Goal: Transaction & Acquisition: Register for event/course

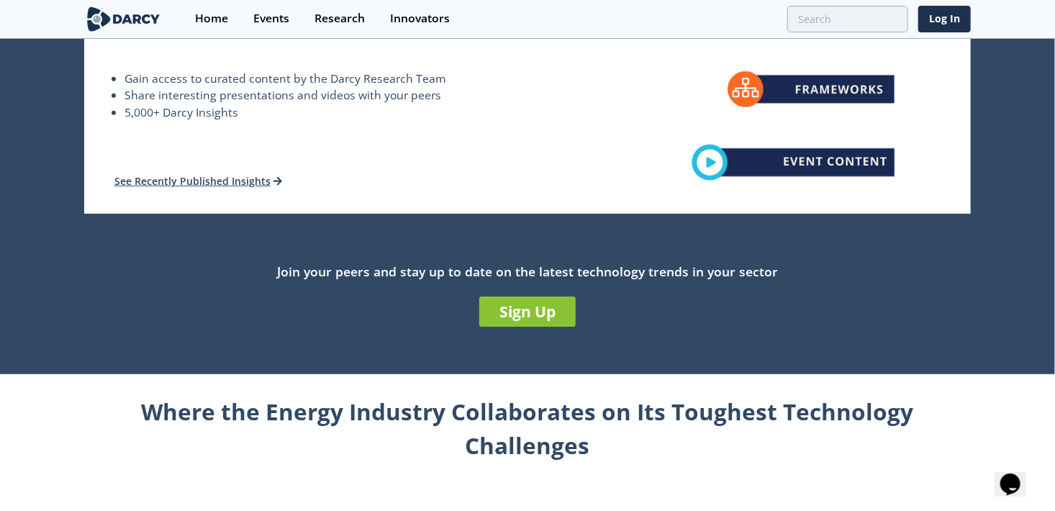
scroll to position [360, 0]
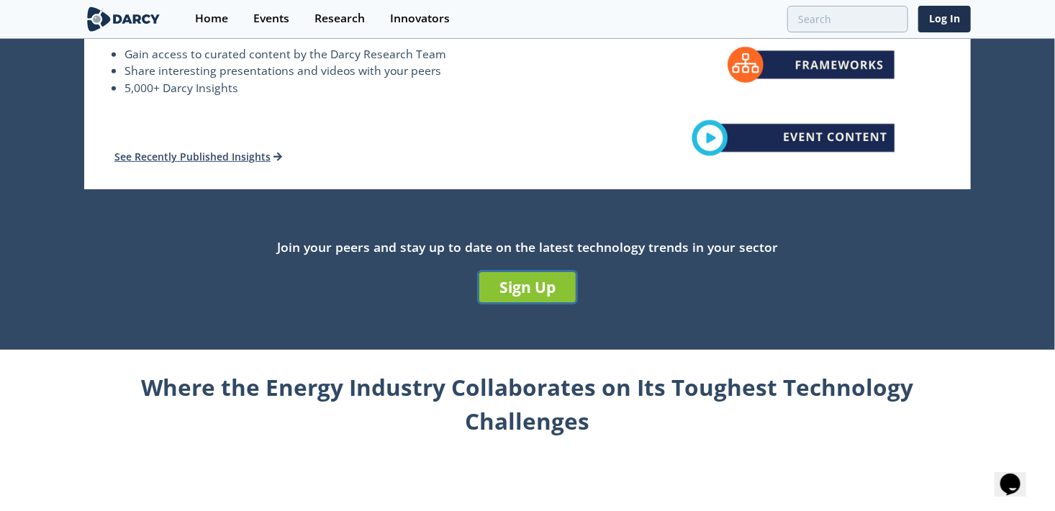
click at [519, 282] on link "Sign Up" at bounding box center [527, 287] width 96 height 30
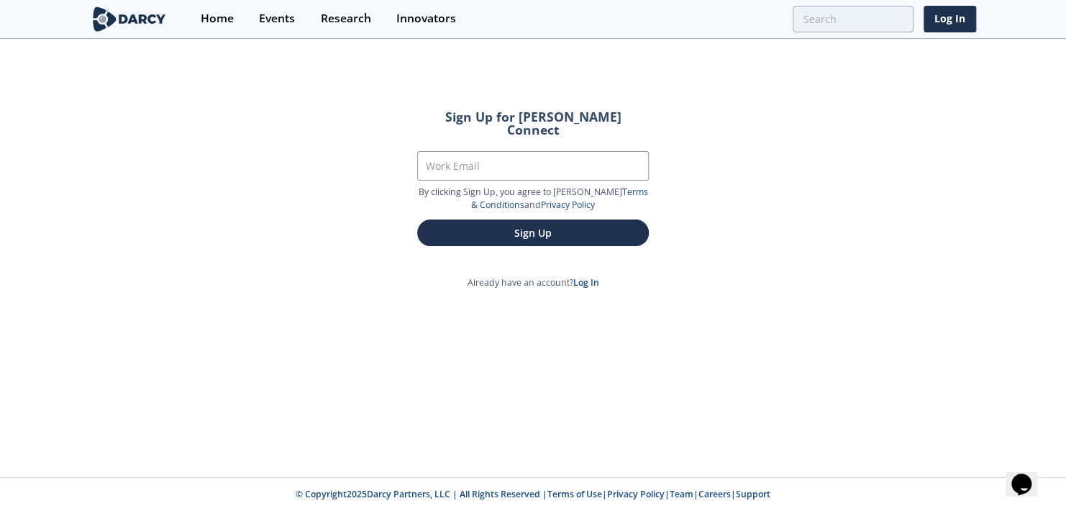
drag, startPoint x: 453, startPoint y: 121, endPoint x: 456, endPoint y: 136, distance: 15.4
click at [453, 122] on h2 "Sign Up for [PERSON_NAME] Connect" at bounding box center [533, 123] width 232 height 25
click at [458, 151] on input "Work Email" at bounding box center [533, 165] width 232 height 29
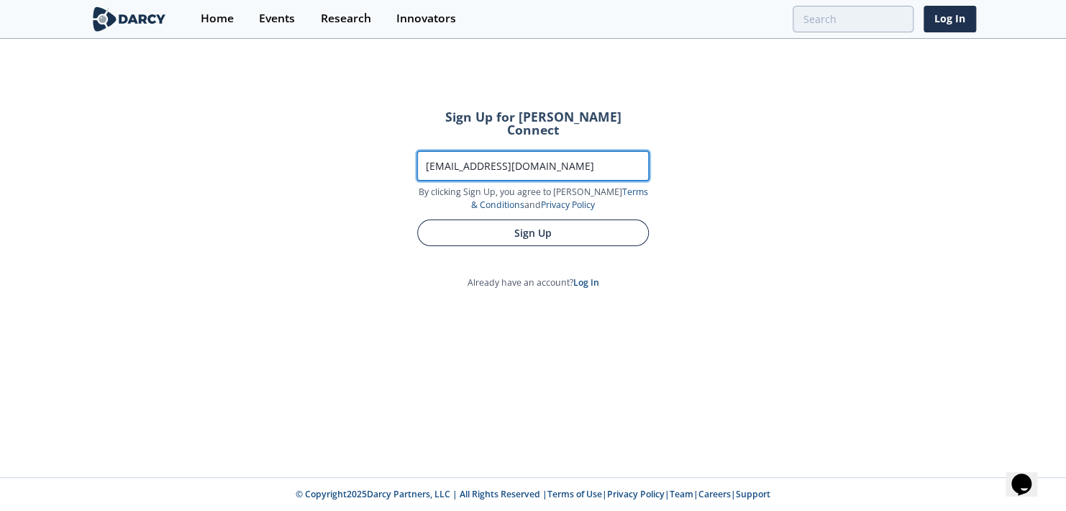
type input "[EMAIL_ADDRESS][DOMAIN_NAME]"
click at [552, 228] on button "Sign Up" at bounding box center [533, 232] width 232 height 27
click at [505, 219] on button "Sign Up" at bounding box center [533, 232] width 232 height 27
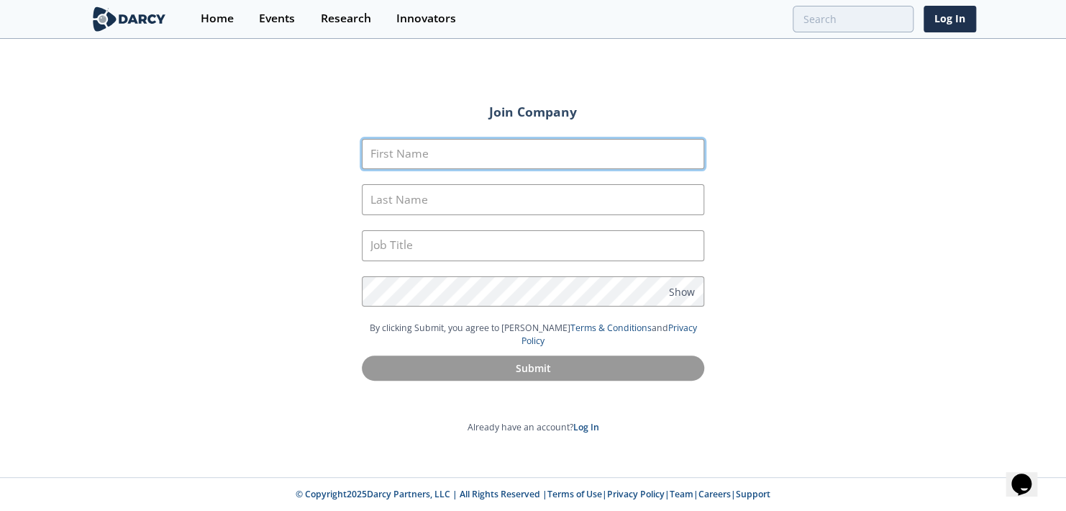
drag, startPoint x: 509, startPoint y: 135, endPoint x: 500, endPoint y: 142, distance: 11.8
click at [507, 135] on form "First Name Last Name Job Title Password Show By clicking Submit, you agree to […" at bounding box center [533, 260] width 383 height 283
click at [483, 155] on input "First Name" at bounding box center [533, 154] width 342 height 31
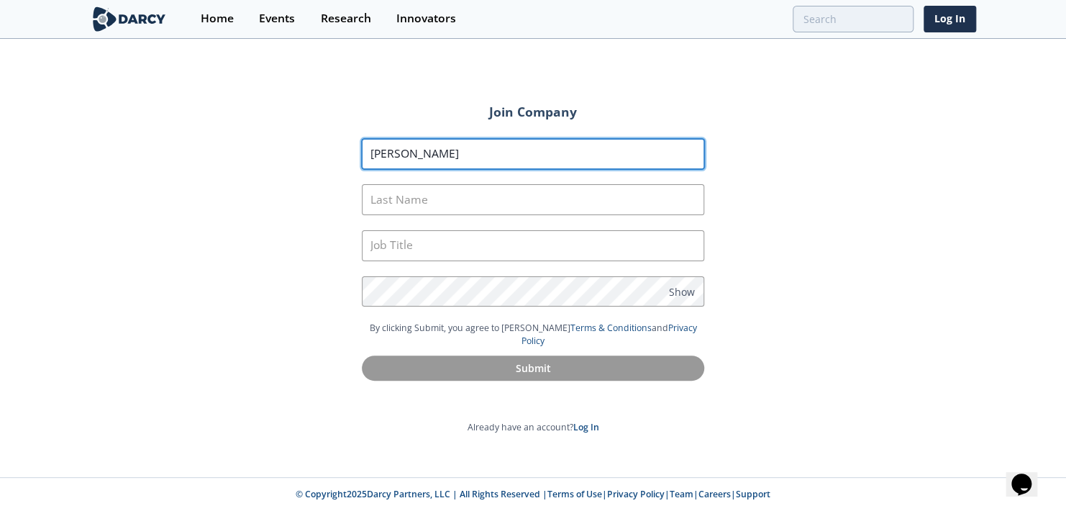
type input "[PERSON_NAME]"
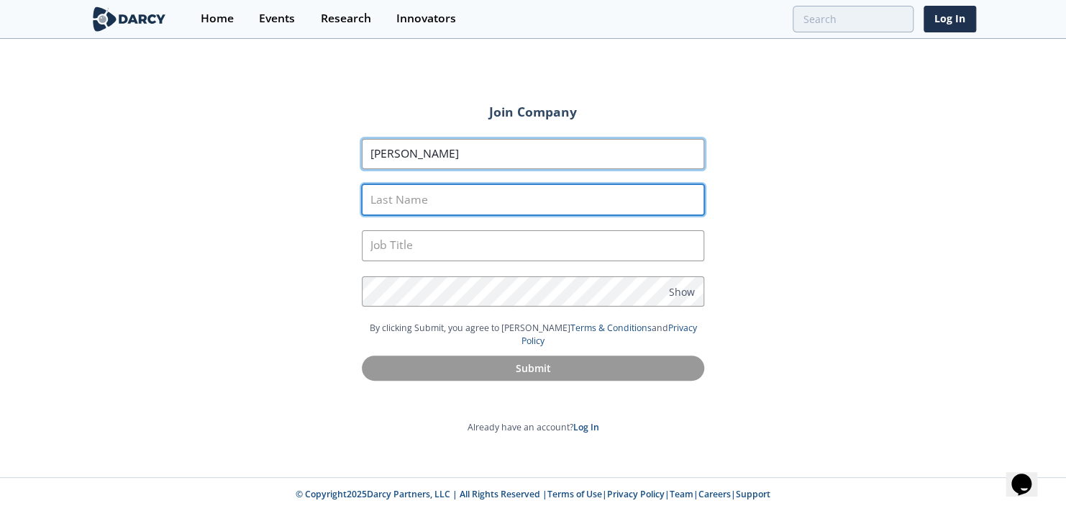
type input "k"
type input "Knight"
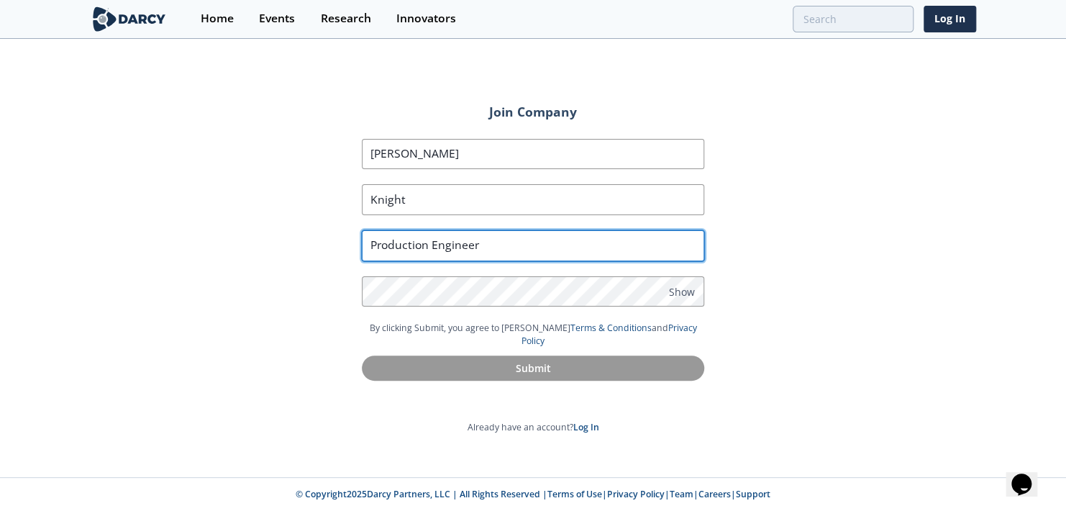
type input "Production Engineer"
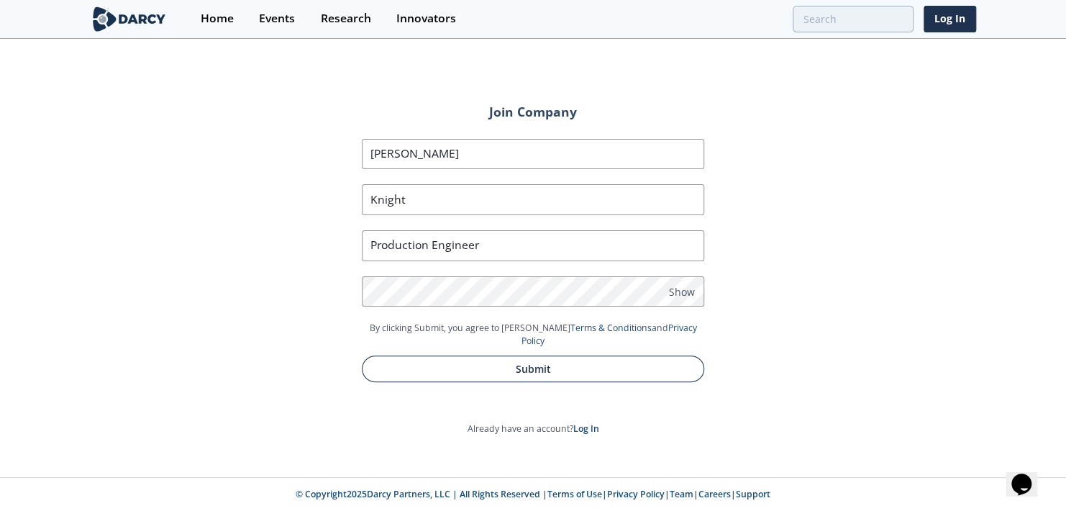
click at [522, 361] on button "Submit" at bounding box center [533, 368] width 342 height 27
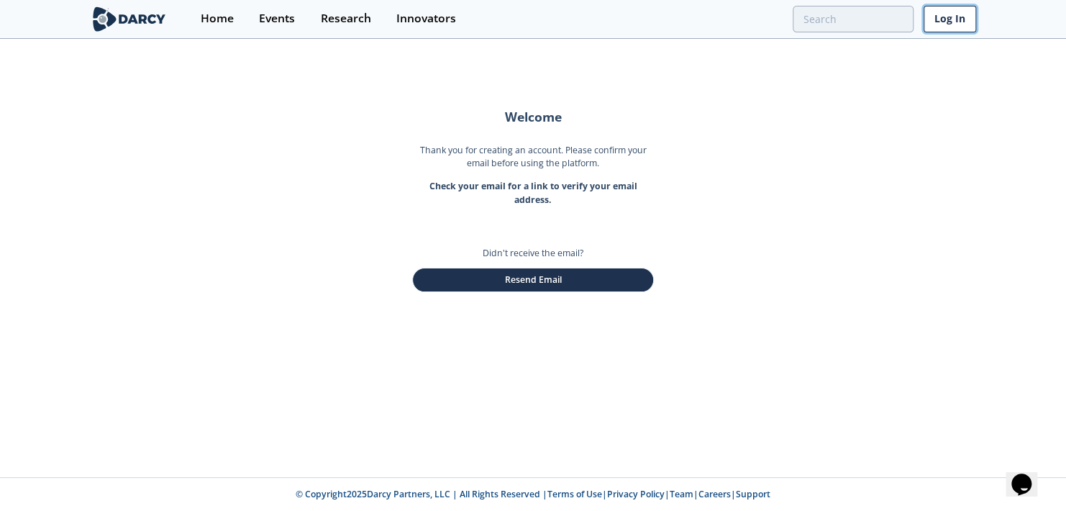
click at [927, 22] on link "Log In" at bounding box center [950, 19] width 53 height 27
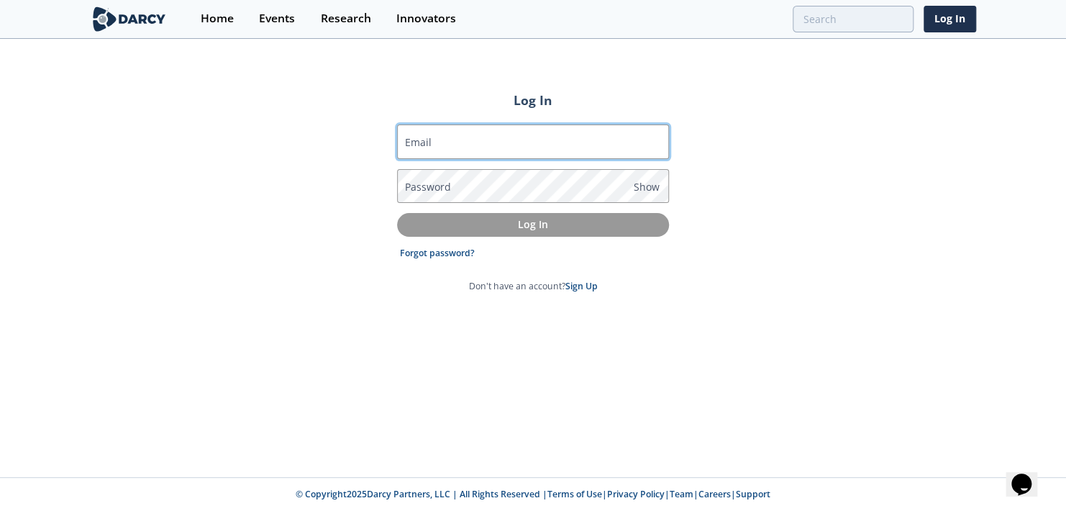
click at [547, 140] on input "Email" at bounding box center [533, 141] width 272 height 35
type input "[EMAIL_ADDRESS][DOMAIN_NAME]"
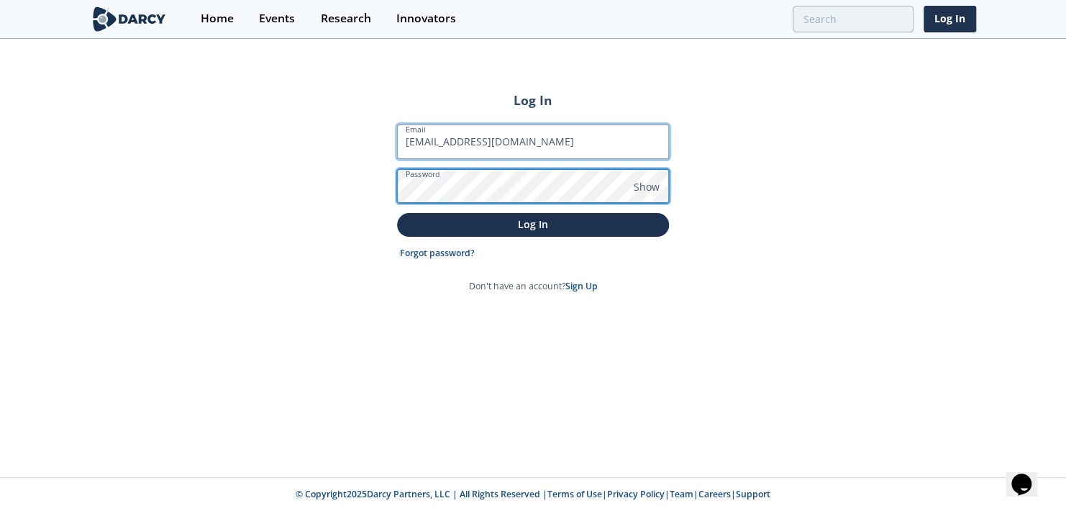
click at [397, 213] on button "Log In" at bounding box center [533, 225] width 272 height 24
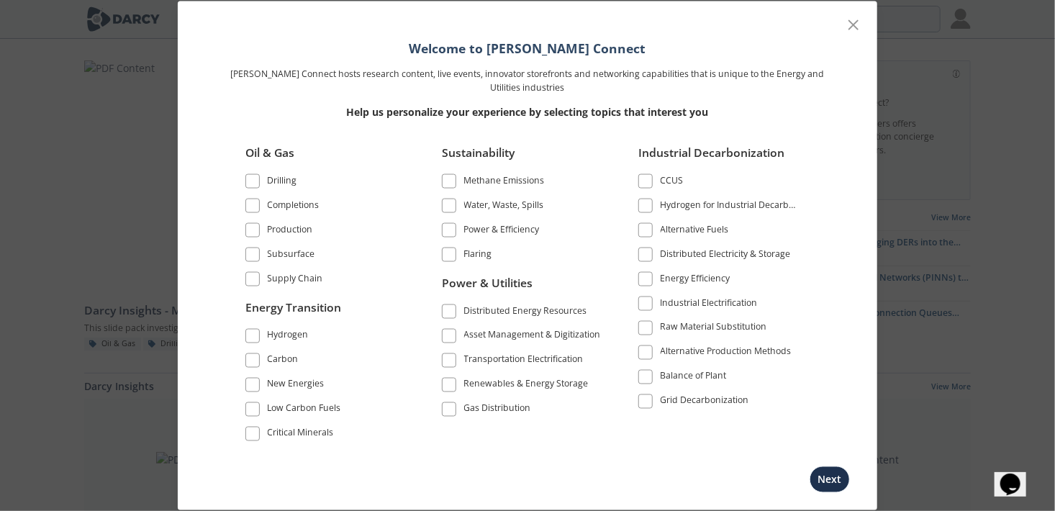
click at [251, 186] on span at bounding box center [252, 181] width 10 height 10
click at [251, 211] on span at bounding box center [252, 206] width 10 height 10
click at [250, 233] on span at bounding box center [252, 230] width 10 height 10
click at [254, 260] on span at bounding box center [252, 254] width 14 height 14
click at [254, 282] on span at bounding box center [252, 279] width 10 height 10
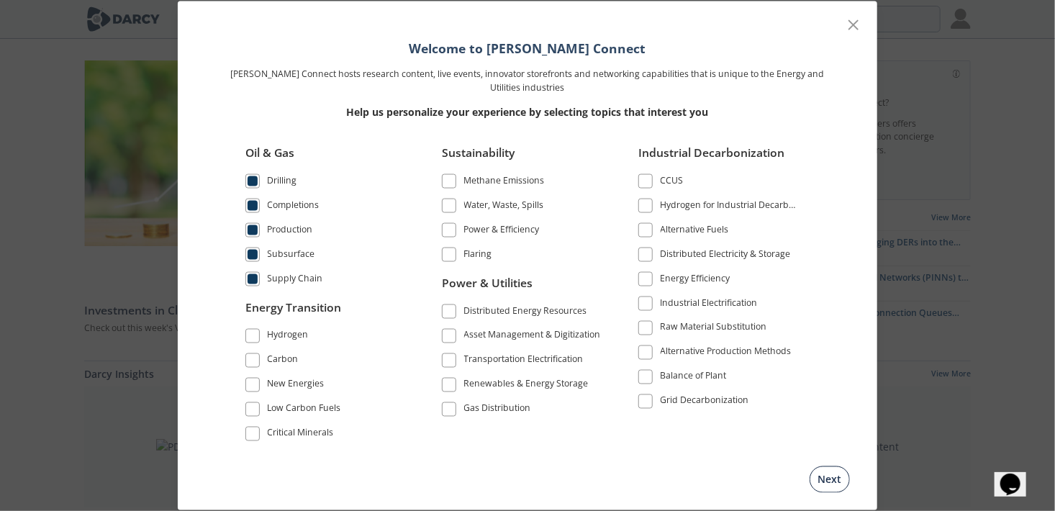
click at [836, 483] on button "Next" at bounding box center [829, 478] width 40 height 27
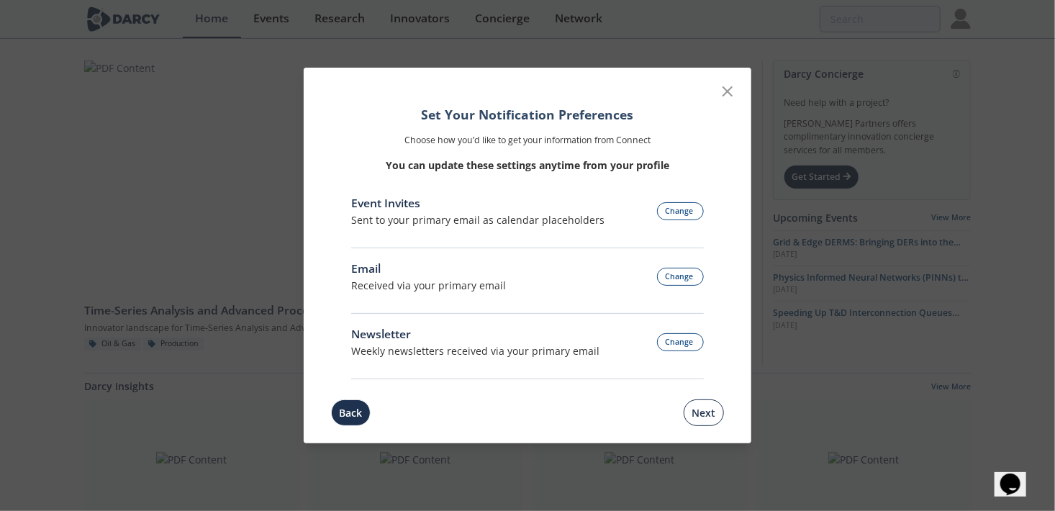
click at [708, 412] on button "Next" at bounding box center [703, 412] width 40 height 27
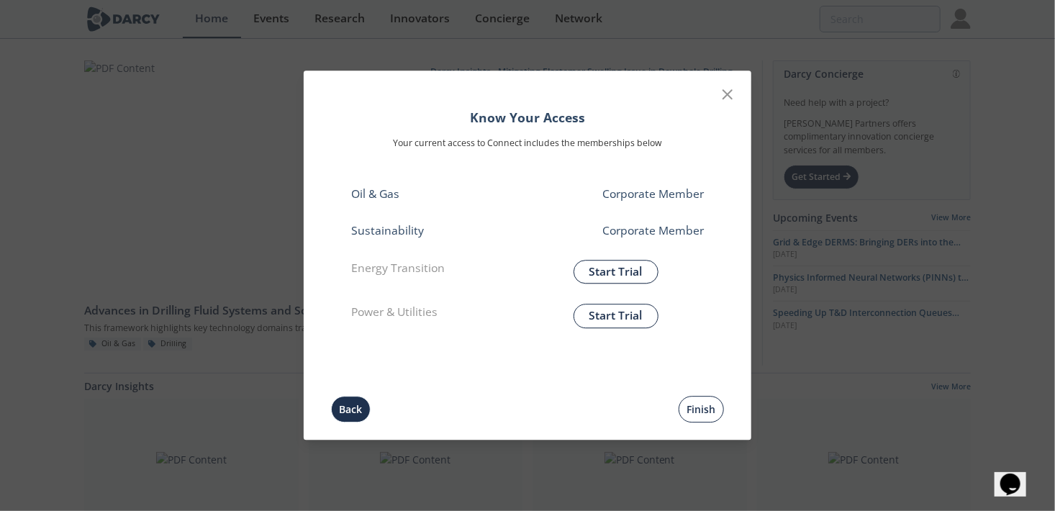
click at [699, 410] on button "Finish" at bounding box center [700, 409] width 45 height 27
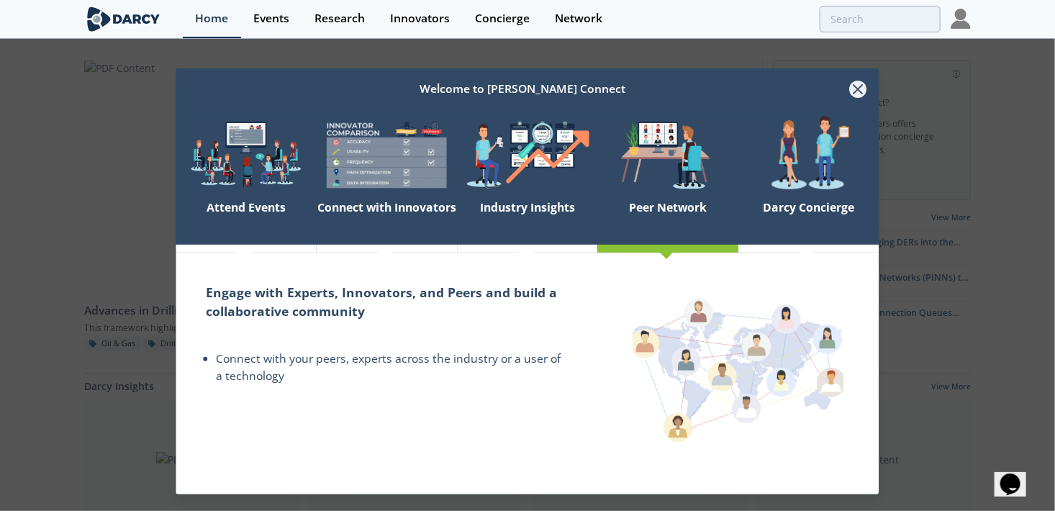
click at [853, 93] on icon at bounding box center [857, 89] width 17 height 17
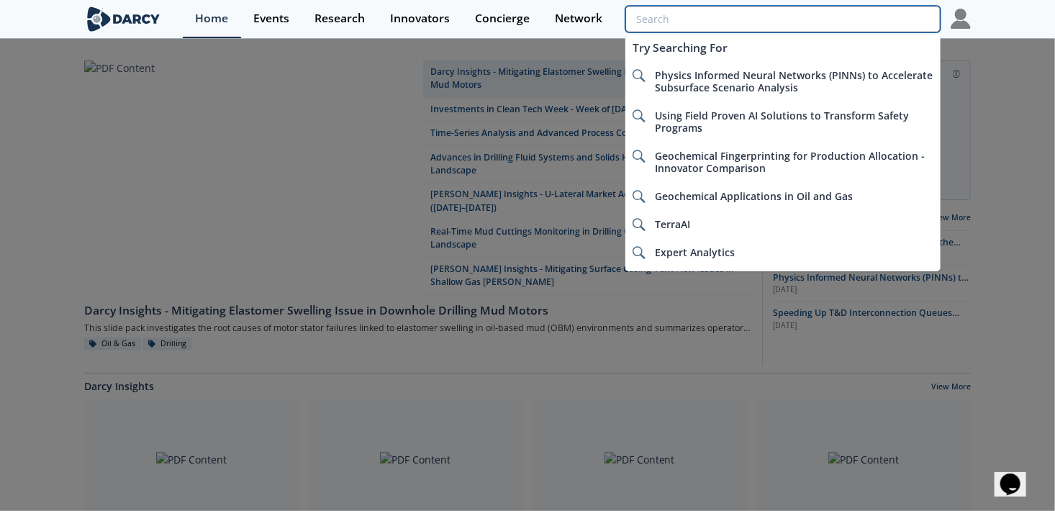
click at [894, 20] on input "search" at bounding box center [782, 19] width 315 height 27
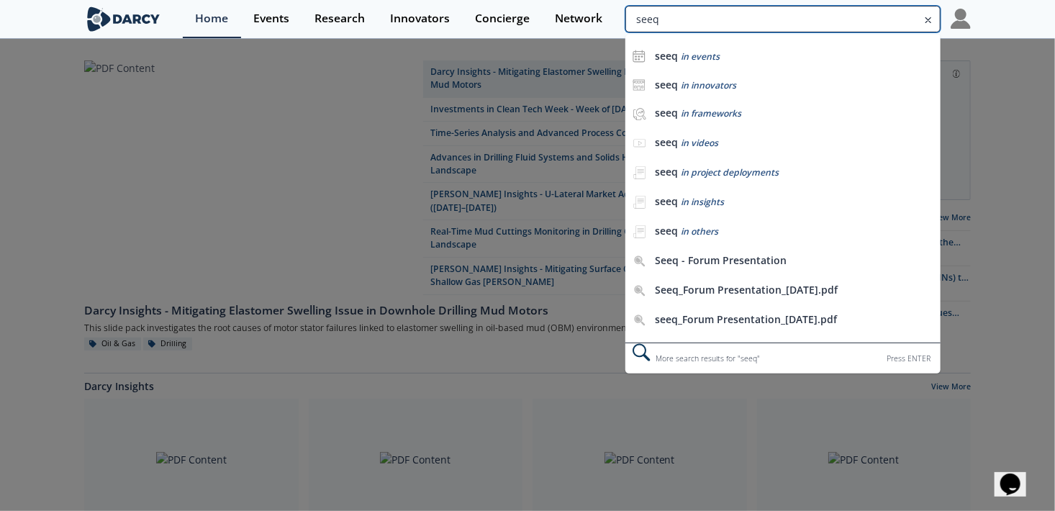
type input "seeq"
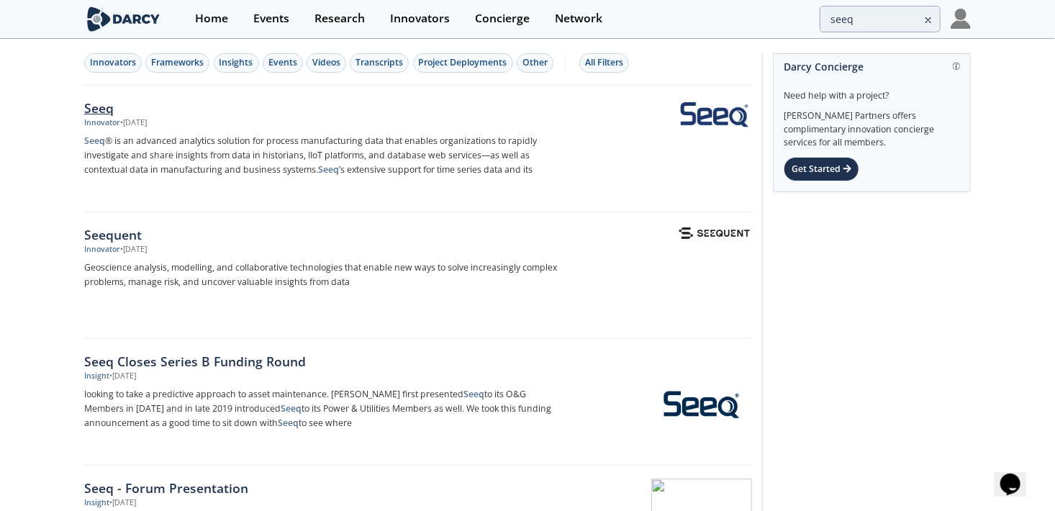
click at [245, 145] on p "Seeq ® is an advanced analytics solution for process manufacturing data that en…" at bounding box center [322, 155] width 476 height 43
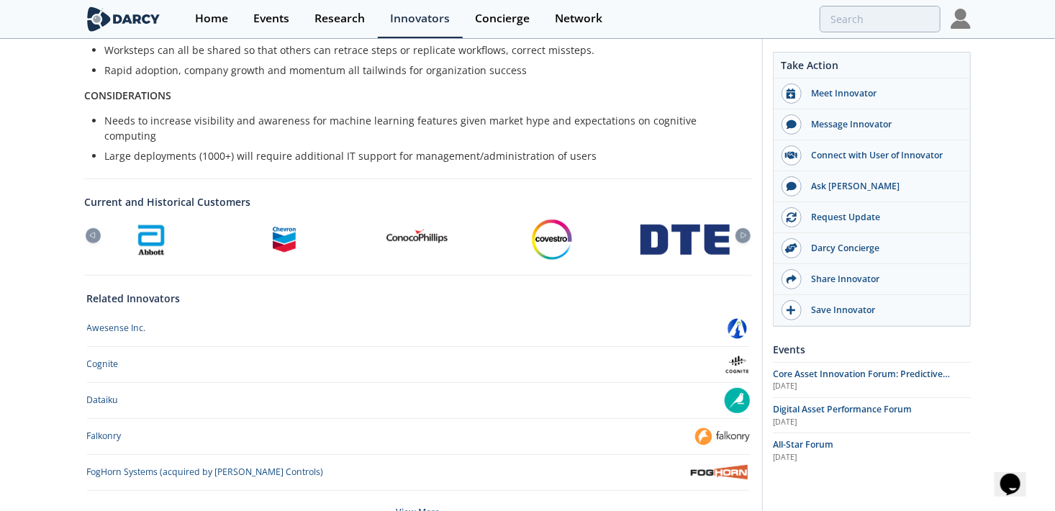
scroll to position [432, 0]
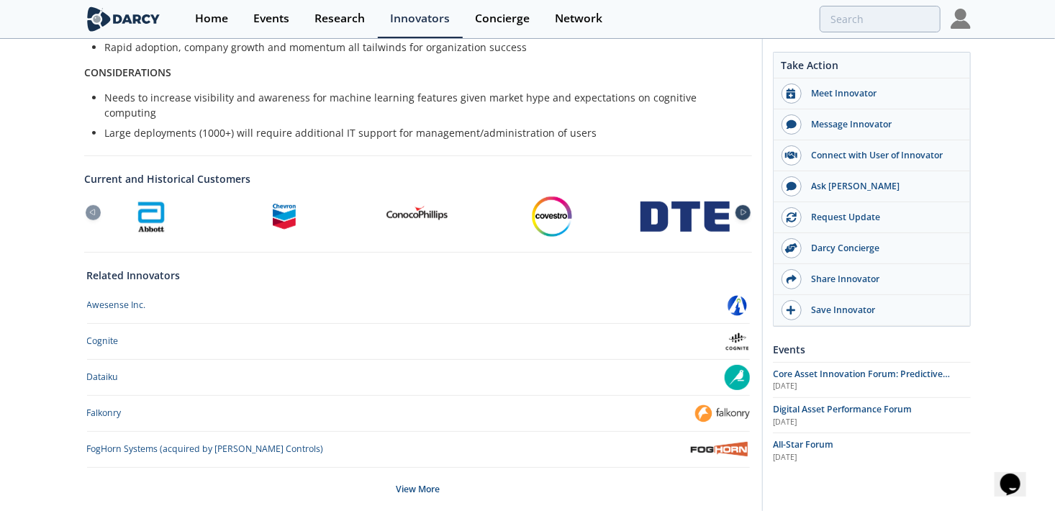
click at [740, 205] on div at bounding box center [742, 212] width 15 height 15
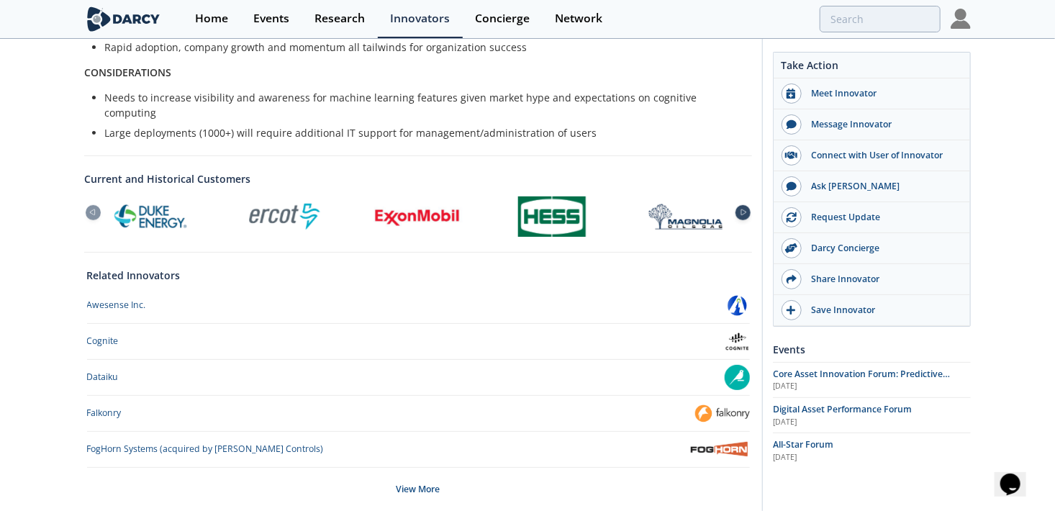
click at [743, 205] on div at bounding box center [742, 212] width 15 height 15
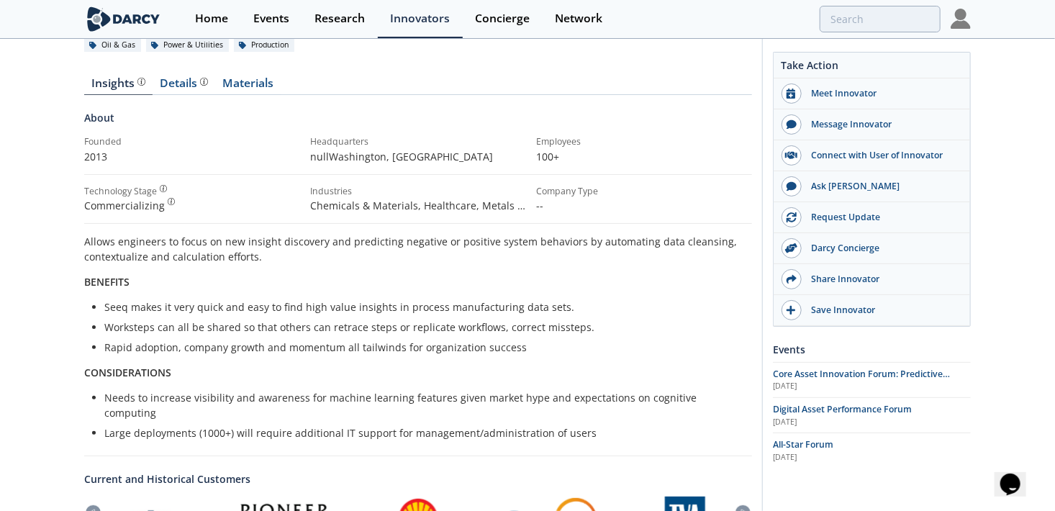
scroll to position [0, 0]
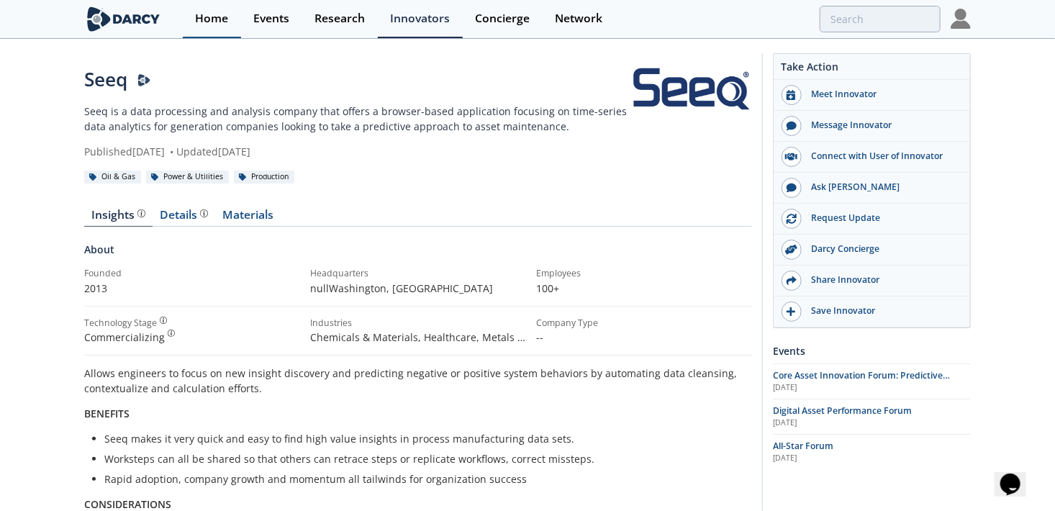
click at [196, 13] on div "Home" at bounding box center [211, 19] width 33 height 12
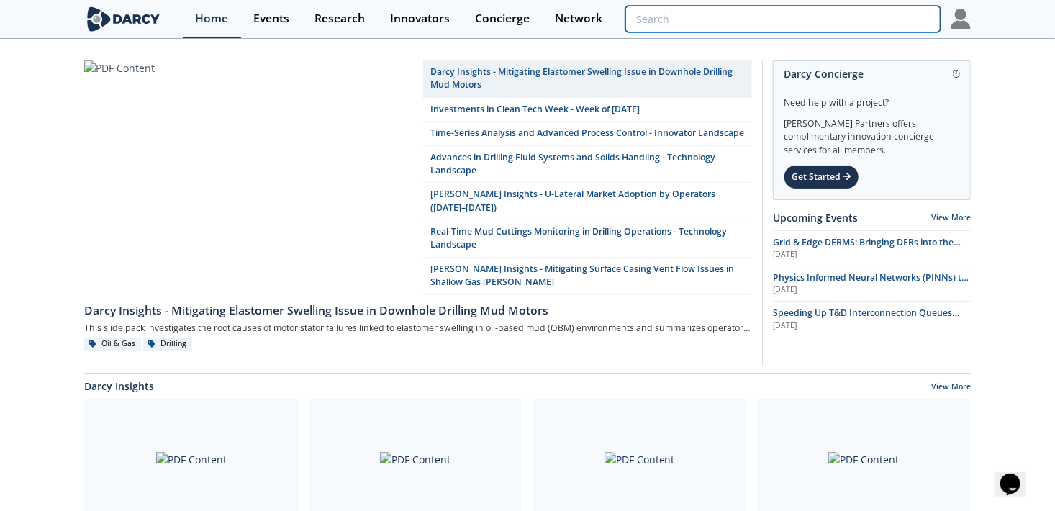
click at [883, 19] on input "search" at bounding box center [782, 19] width 315 height 27
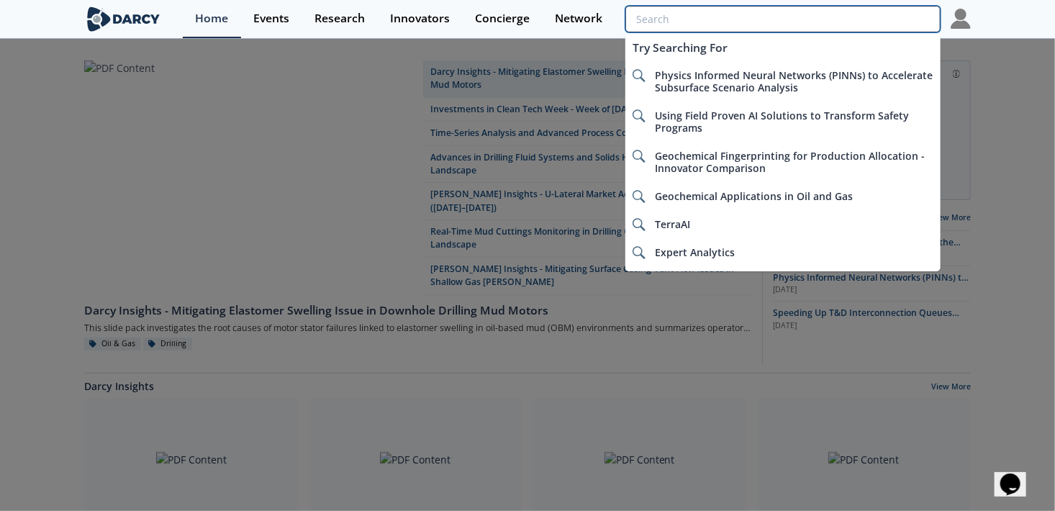
click at [663, 19] on input "search" at bounding box center [782, 19] width 315 height 27
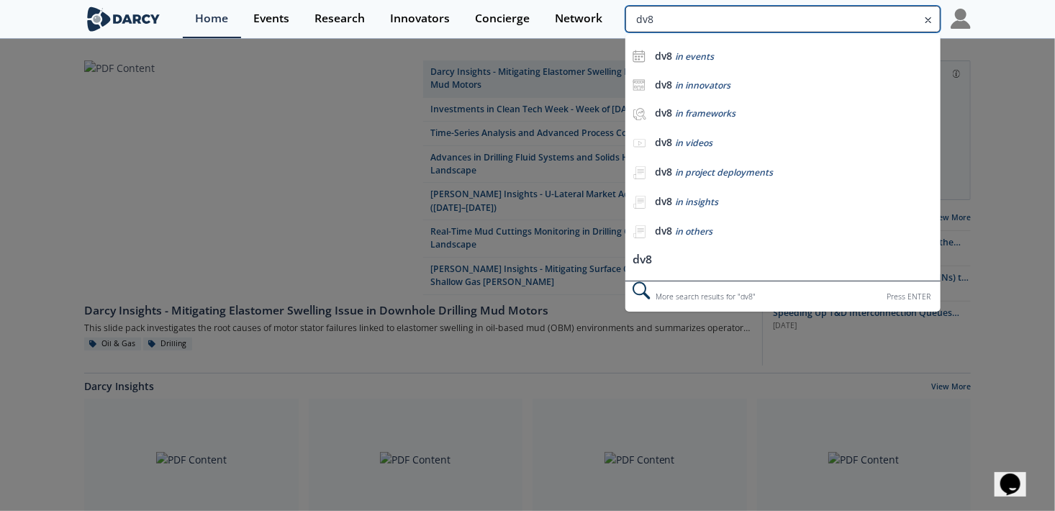
type input "dv8"
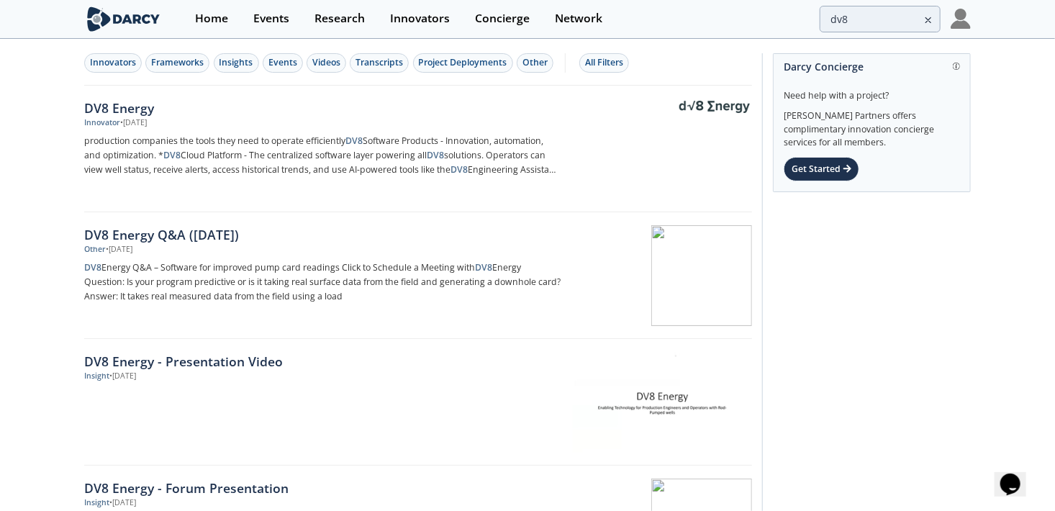
click at [568, 57] on div "Innovators Frameworks Insights Events Videos Transcripts Project Deployments Ot…" at bounding box center [415, 62] width 663 height 19
click at [597, 59] on div "All Filters" at bounding box center [604, 62] width 38 height 13
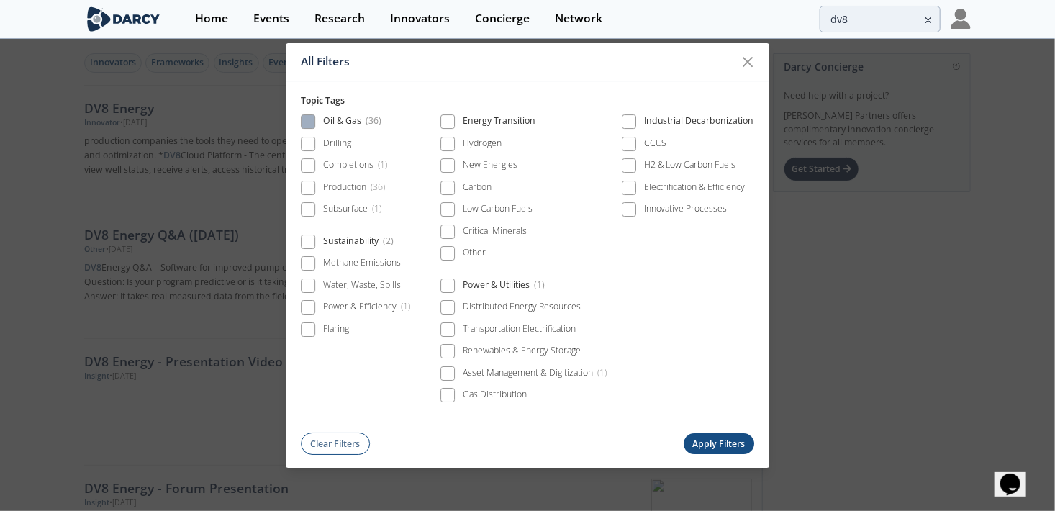
click at [339, 125] on div "Oil & Gas ( 36 )" at bounding box center [352, 123] width 59 height 17
click at [734, 441] on button "Apply Filters" at bounding box center [718, 444] width 71 height 21
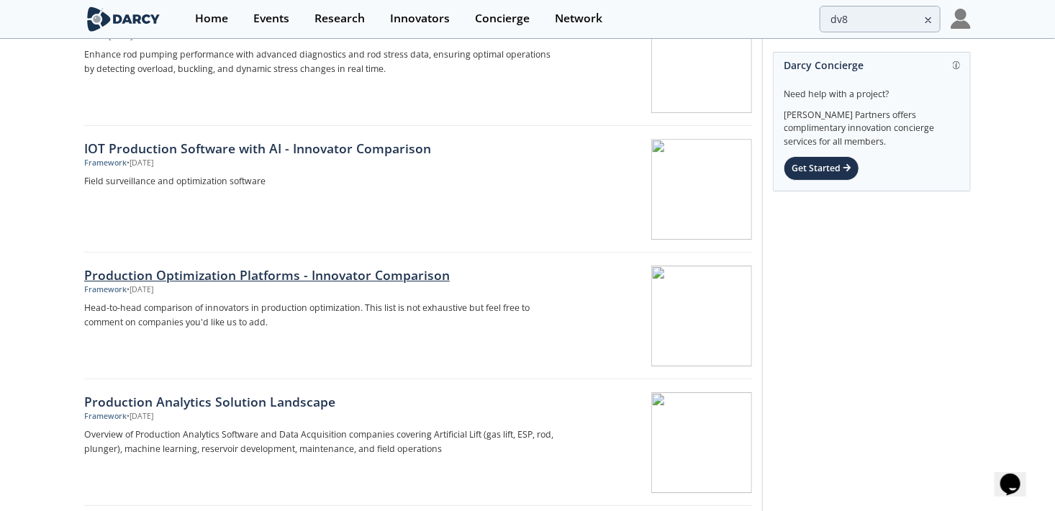
scroll to position [2193, 0]
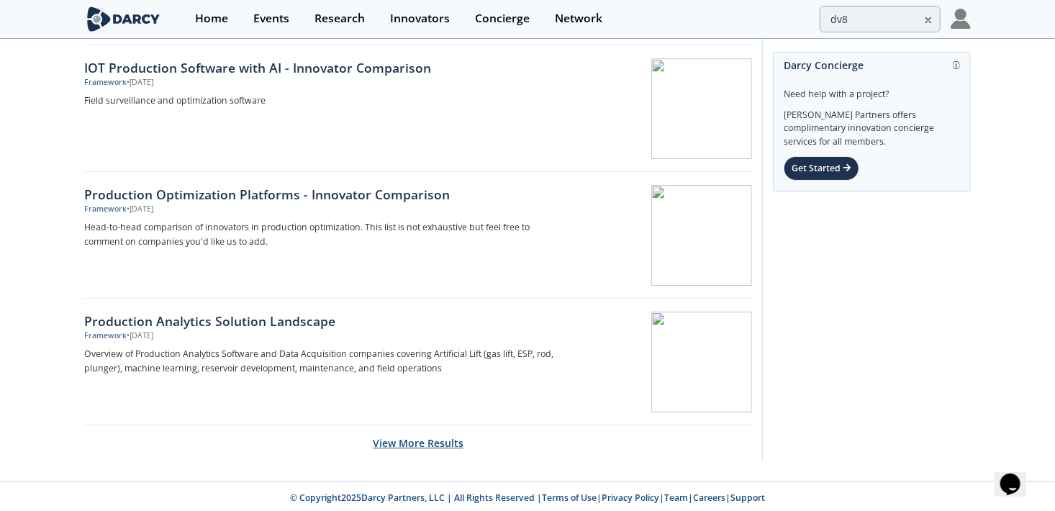
click at [420, 437] on button "View More Results" at bounding box center [418, 442] width 91 height 35
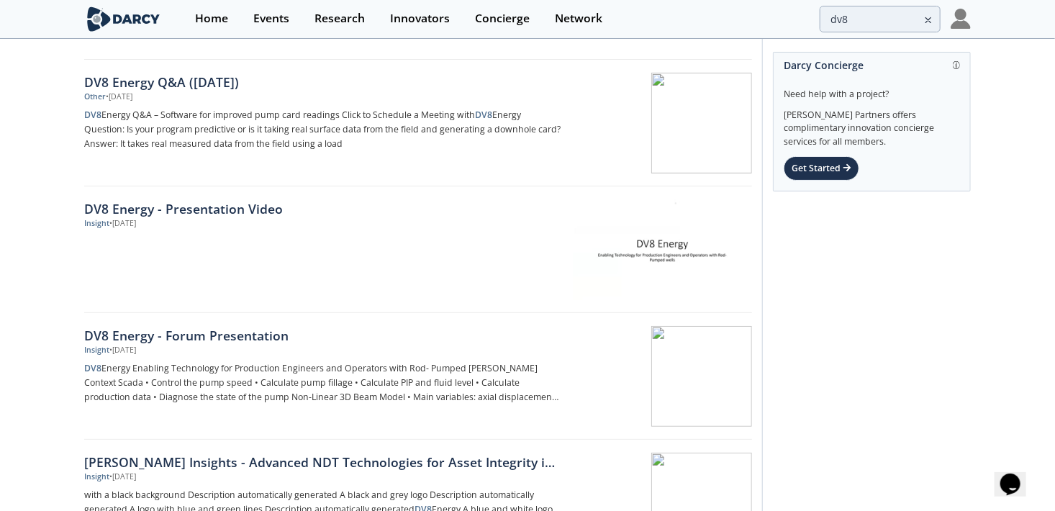
scroll to position [0, 0]
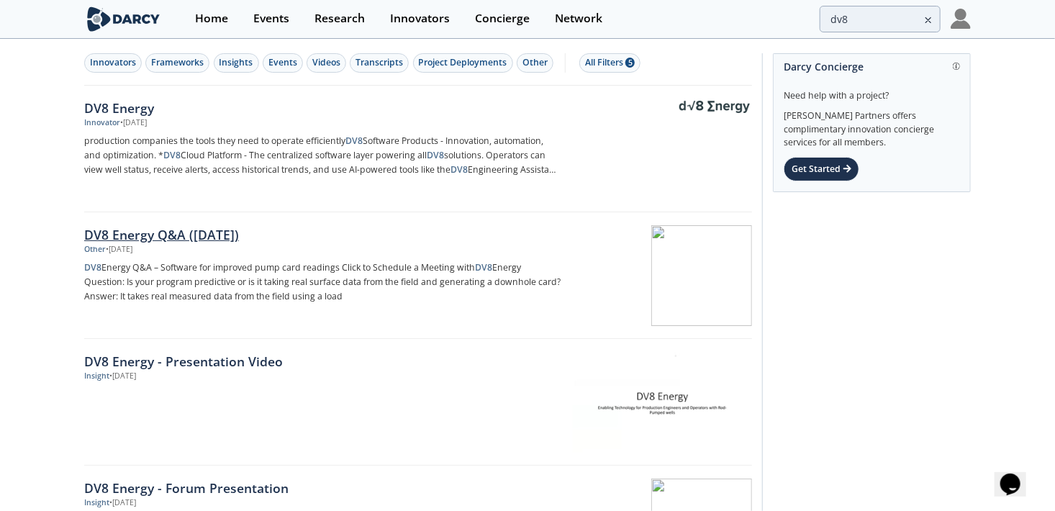
click at [165, 235] on div "DV8 Energy Q&A ([DATE])" at bounding box center [322, 234] width 476 height 19
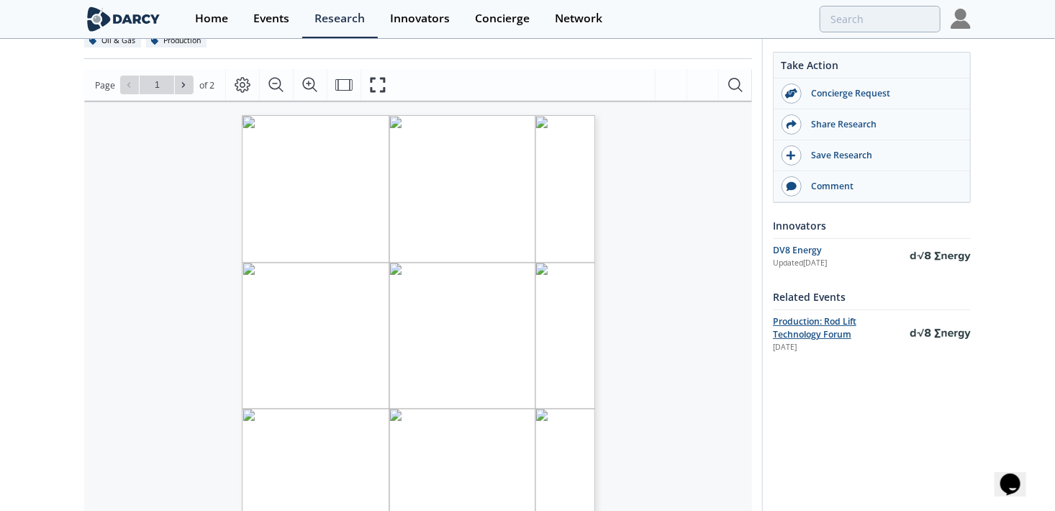
scroll to position [130, 0]
click at [265, 18] on div "Events" at bounding box center [271, 19] width 36 height 12
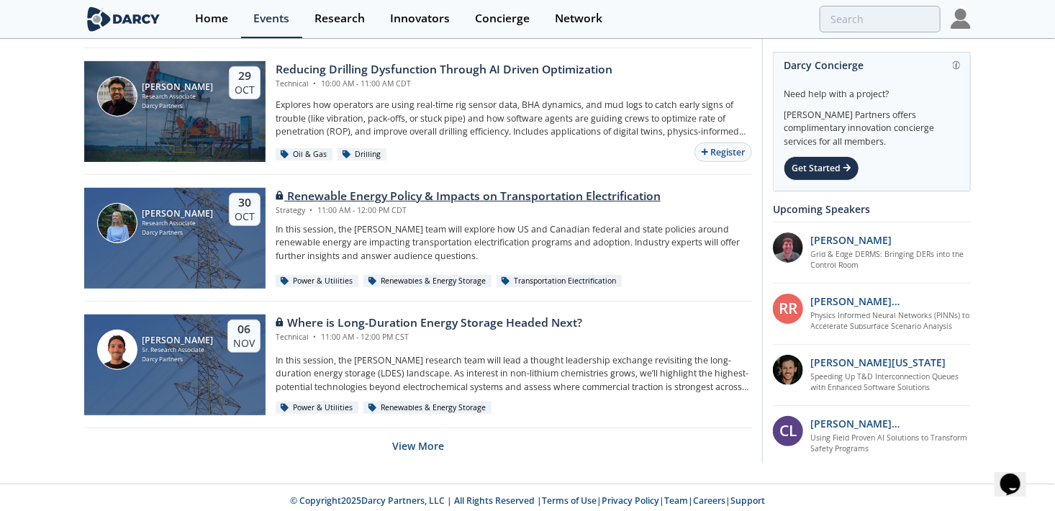
scroll to position [2825, 0]
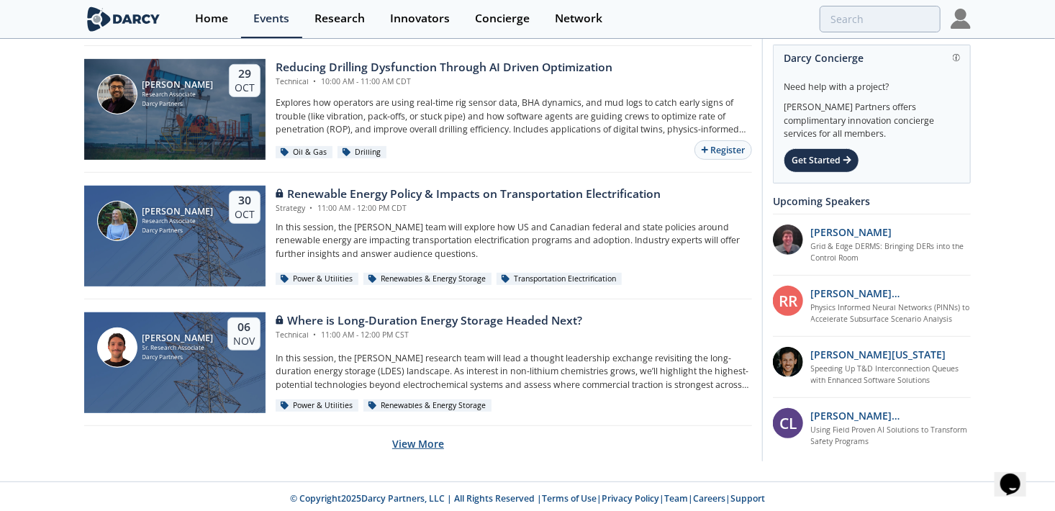
click at [415, 439] on button "View More" at bounding box center [418, 443] width 52 height 35
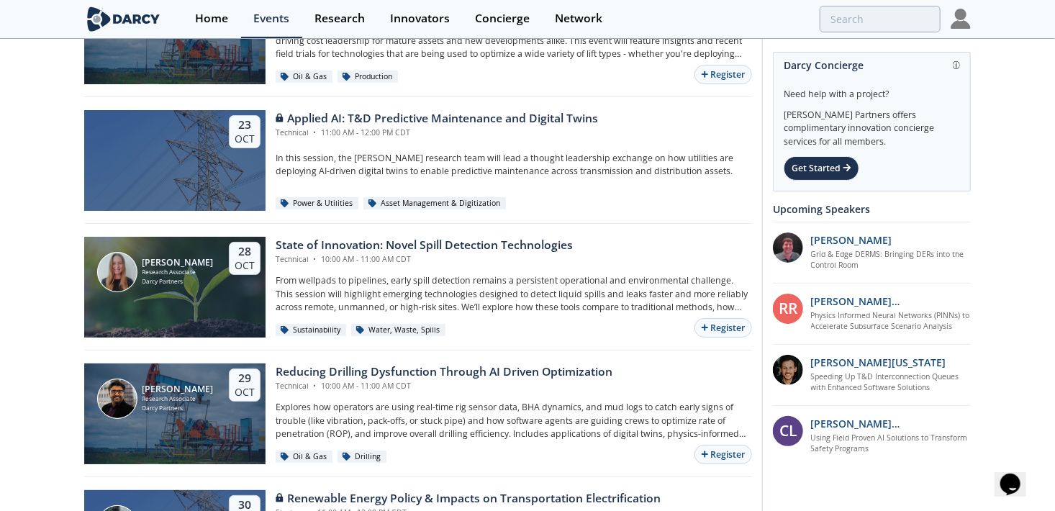
scroll to position [2394, 0]
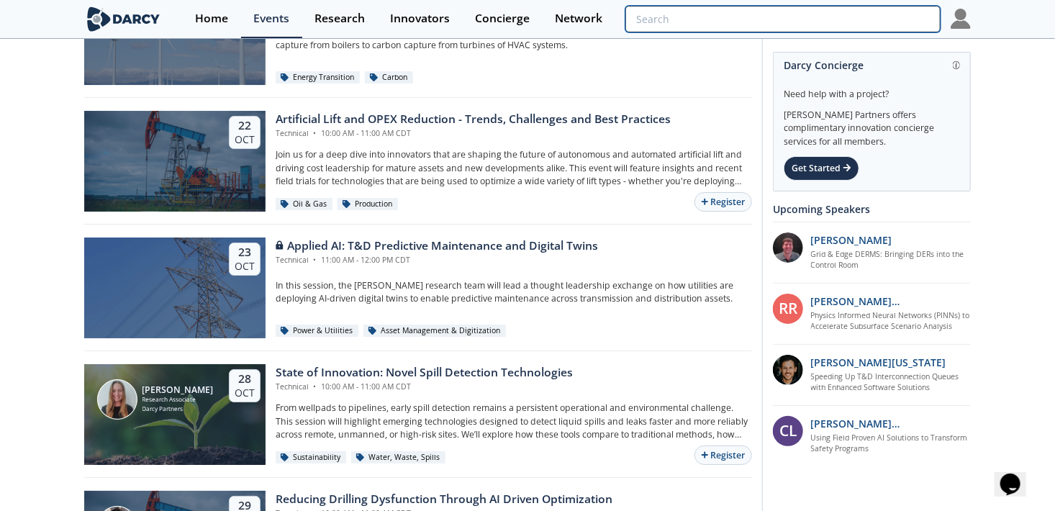
click at [847, 12] on input "search" at bounding box center [782, 19] width 315 height 27
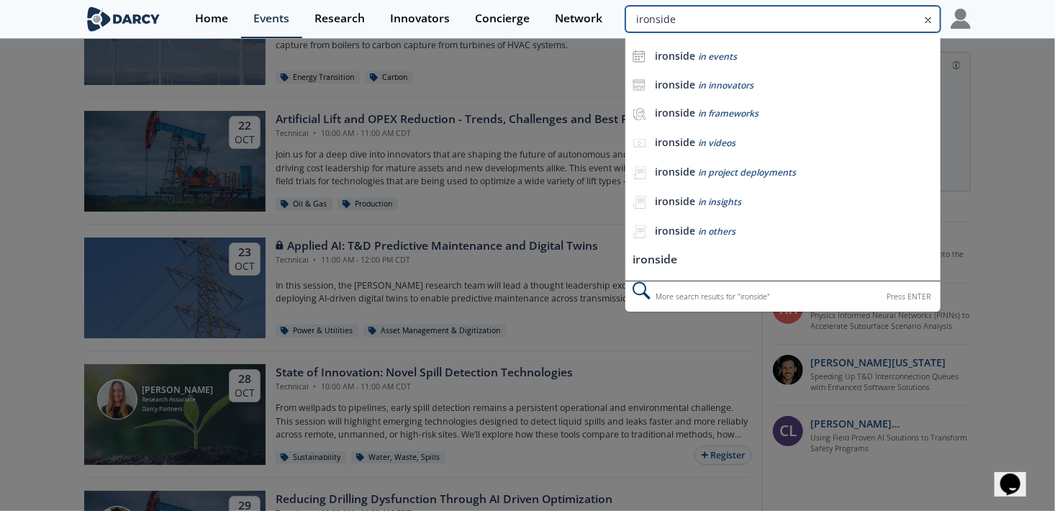
type input "ironside"
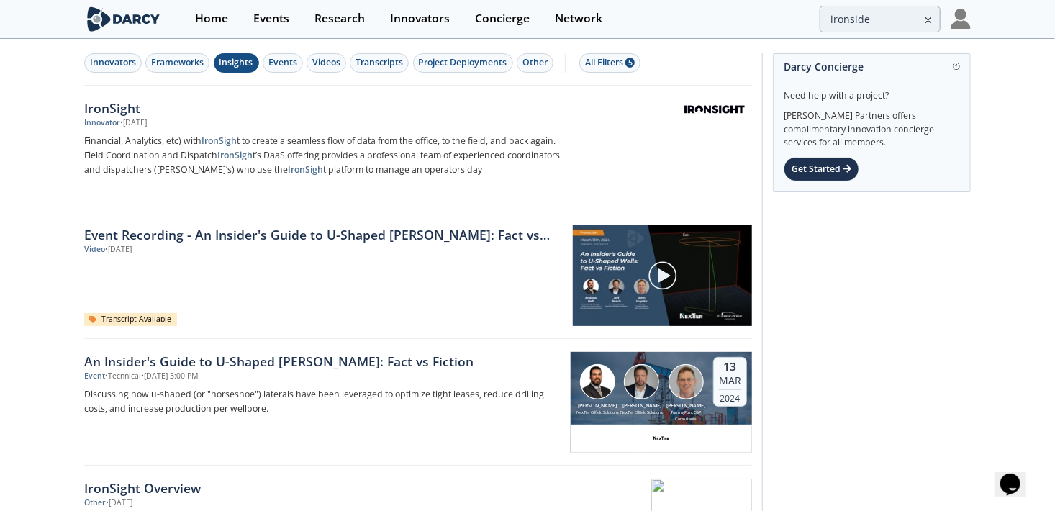
click at [227, 69] on button "Insights" at bounding box center [236, 62] width 45 height 19
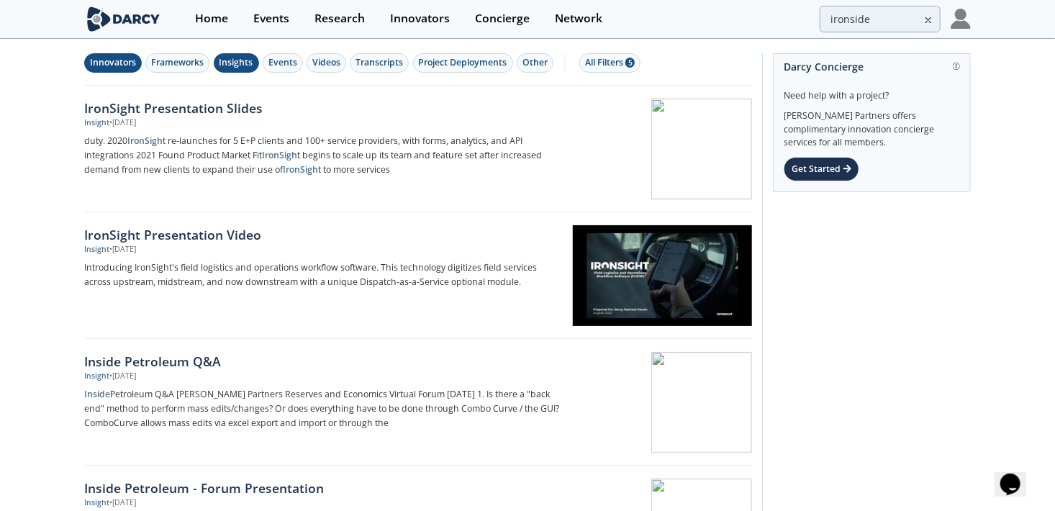
click at [127, 65] on div "Innovators" at bounding box center [113, 62] width 46 height 13
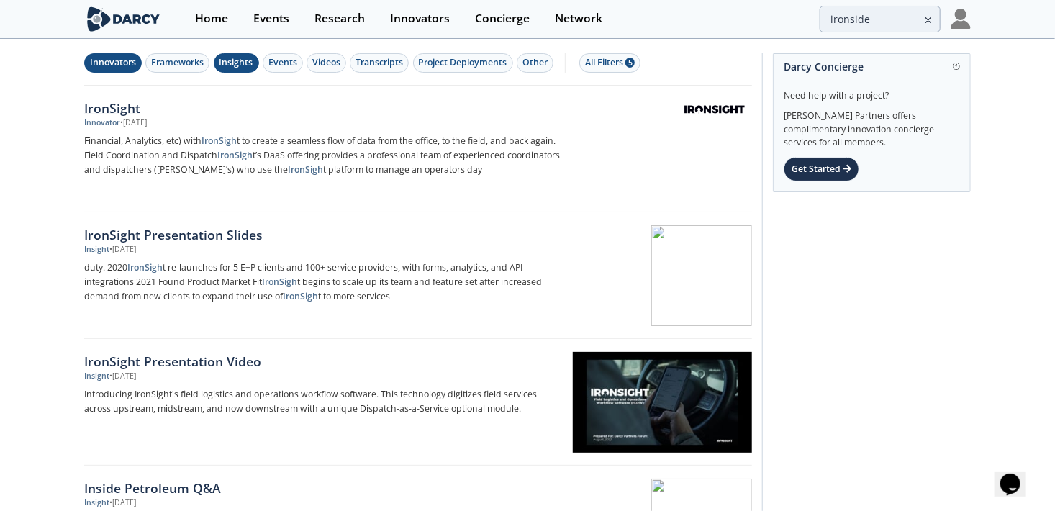
click at [126, 99] on div "IronSight" at bounding box center [322, 108] width 476 height 19
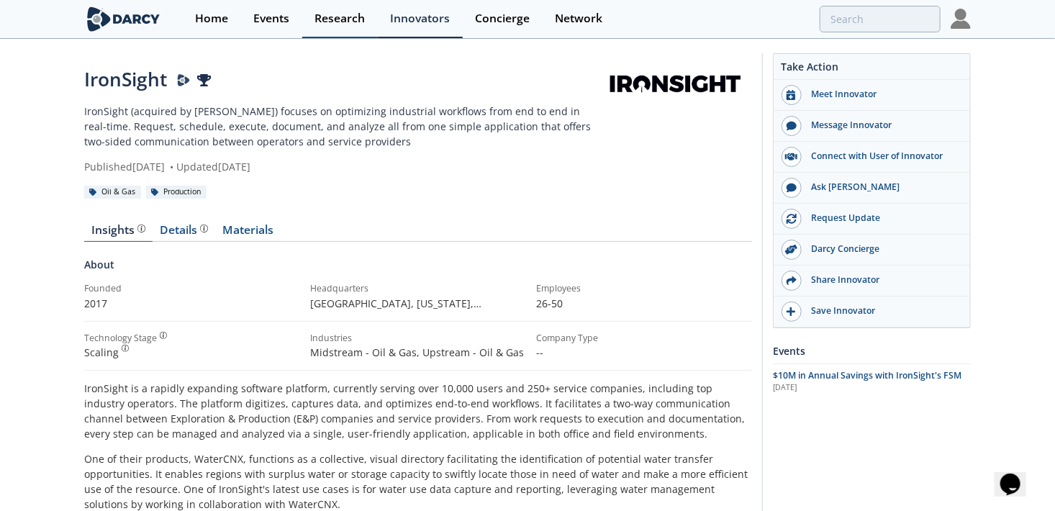
click at [317, 32] on link "Research" at bounding box center [340, 19] width 76 height 38
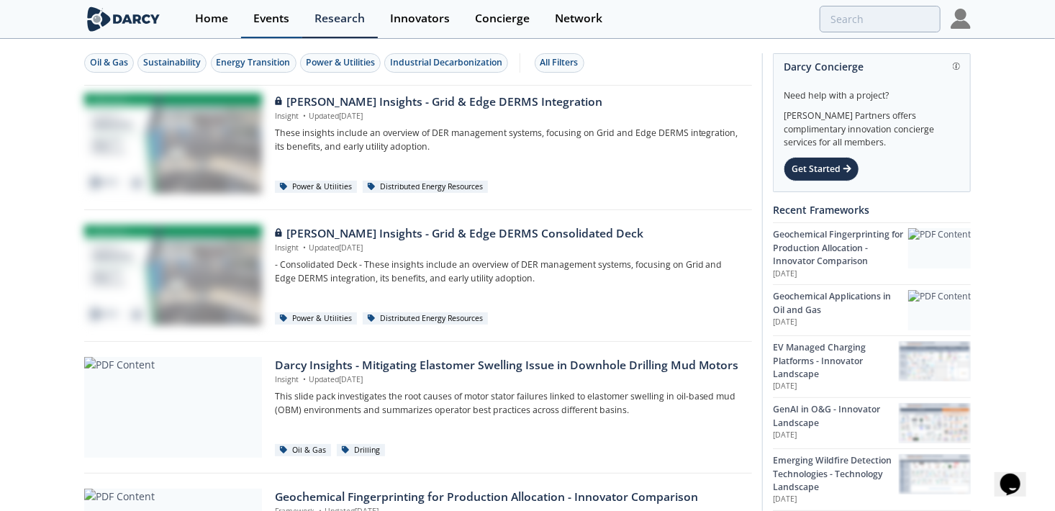
click at [261, 22] on div "Events" at bounding box center [271, 19] width 36 height 12
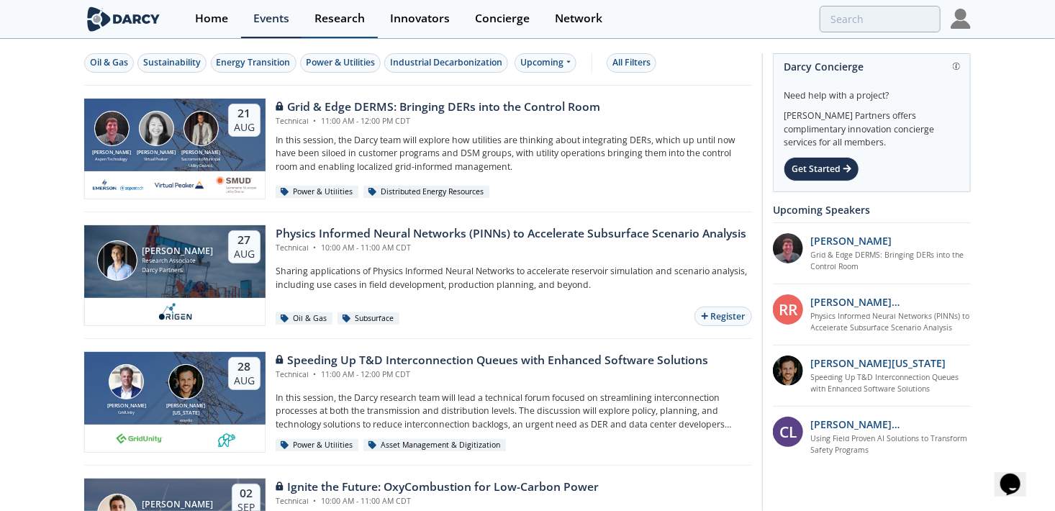
click at [334, 22] on div "Research" at bounding box center [339, 19] width 50 height 12
